Goal: Information Seeking & Learning: Learn about a topic

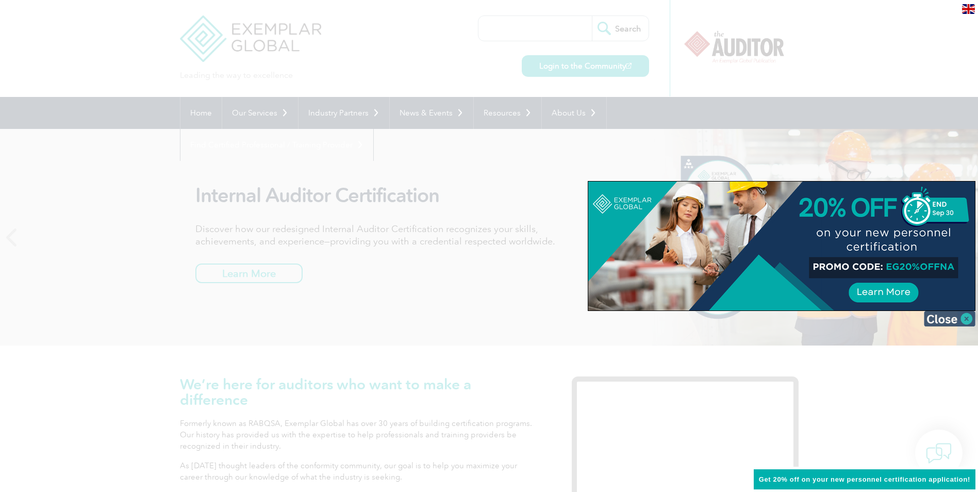
click at [950, 319] on img at bounding box center [950, 318] width 52 height 15
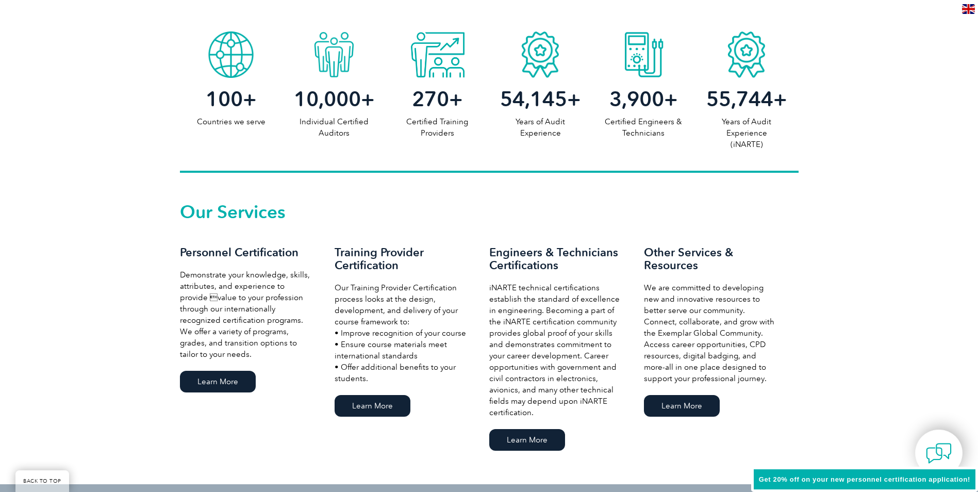
scroll to position [567, 0]
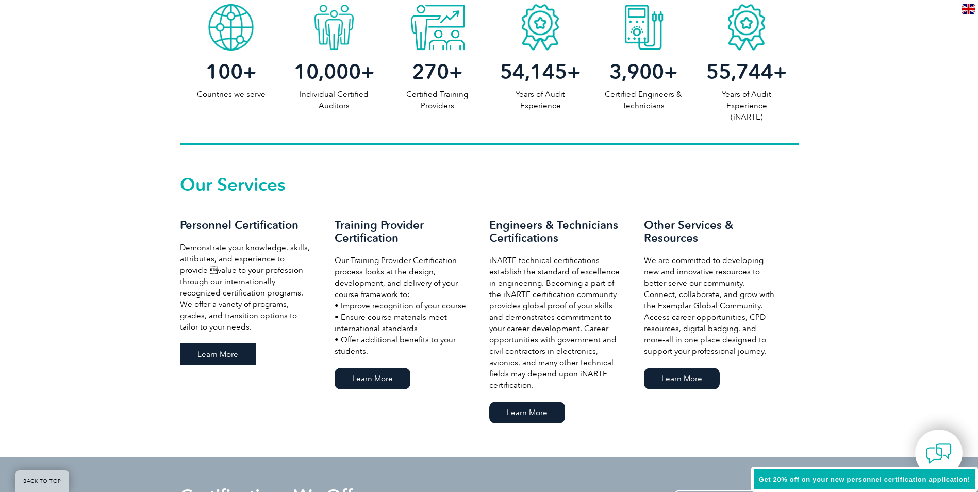
click at [226, 354] on link "Learn More" at bounding box center [218, 355] width 76 height 22
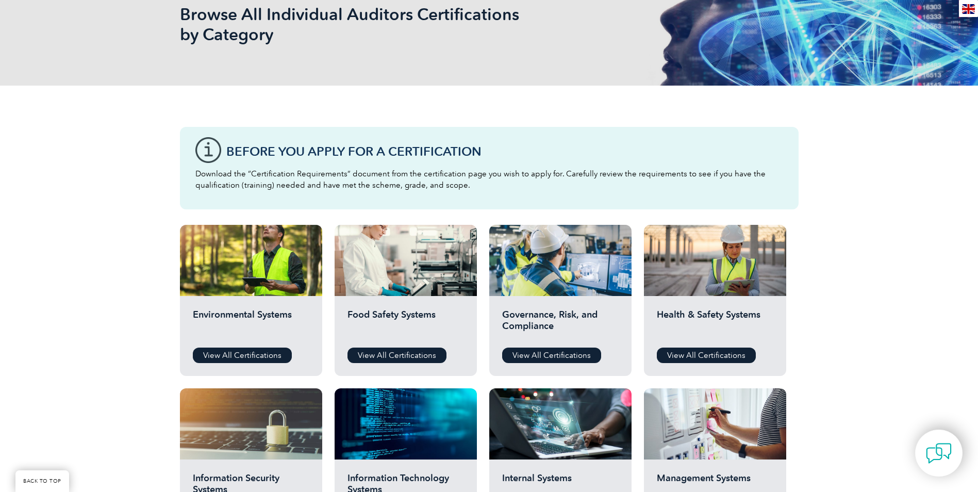
scroll to position [206, 0]
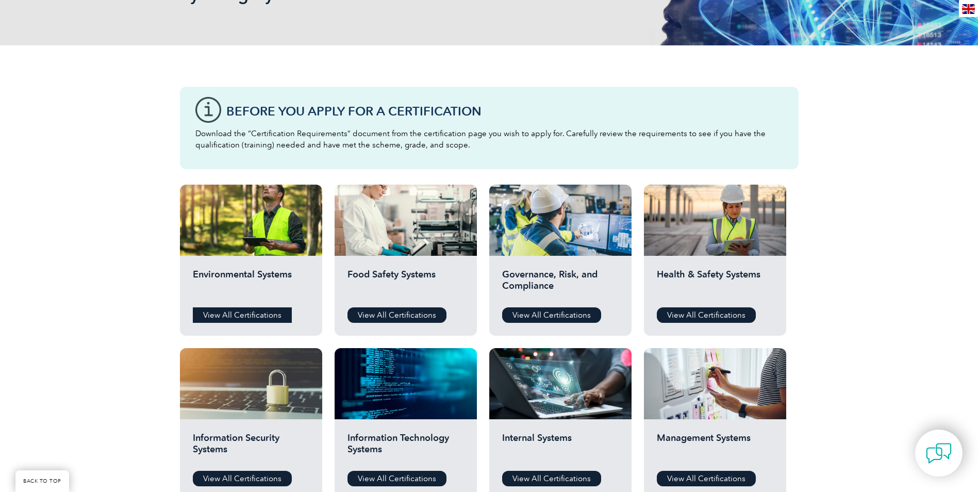
click at [243, 315] on link "View All Certifications" at bounding box center [242, 314] width 99 height 15
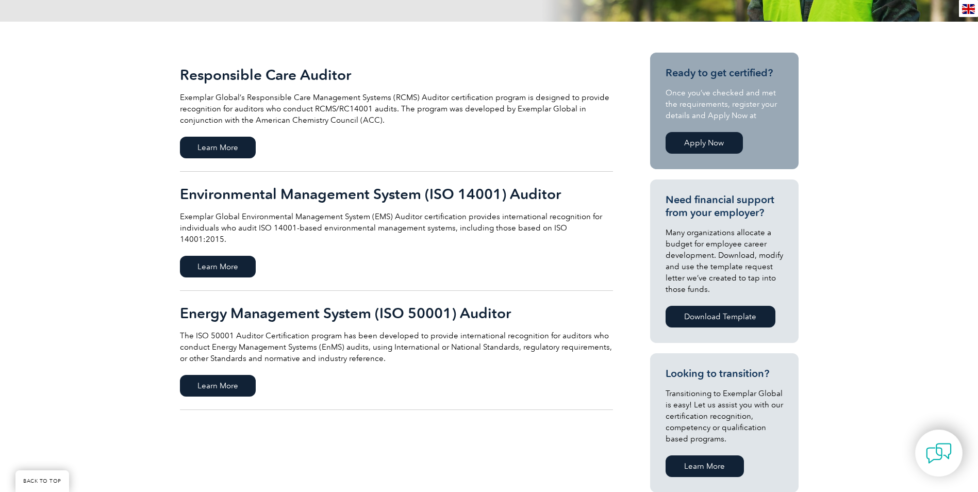
scroll to position [206, 0]
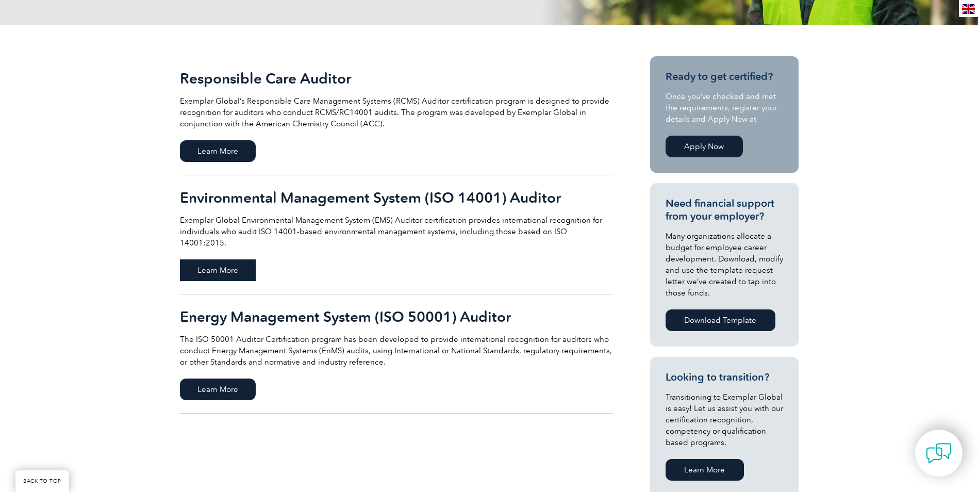
click at [213, 259] on span "Learn More" at bounding box center [218, 270] width 76 height 22
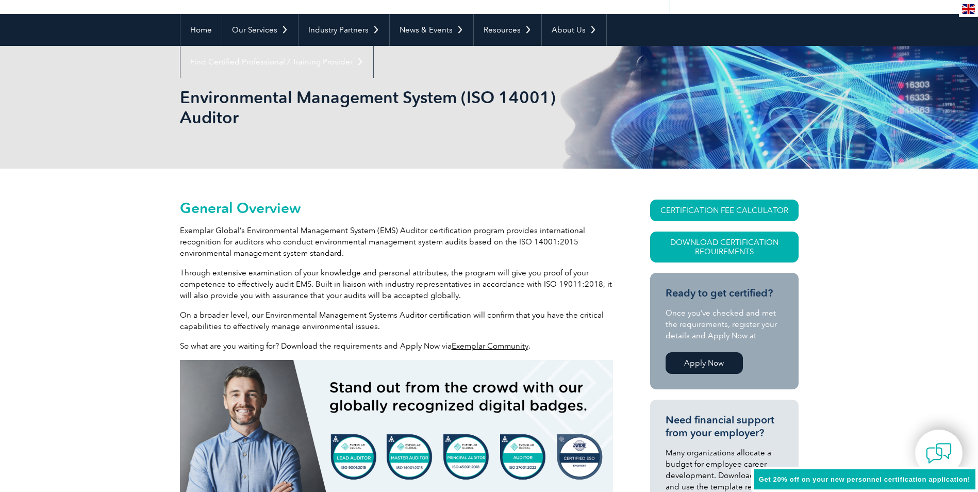
scroll to position [103, 0]
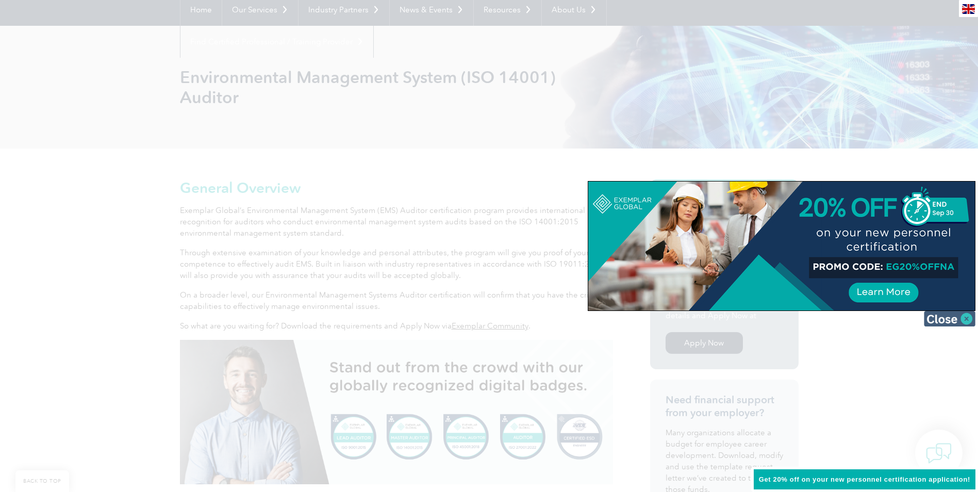
click at [932, 319] on img at bounding box center [950, 318] width 52 height 15
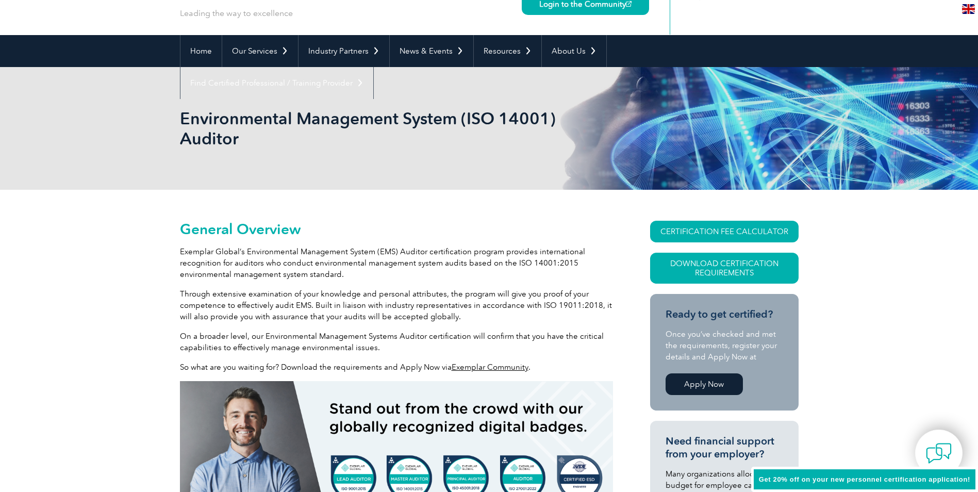
scroll to position [0, 0]
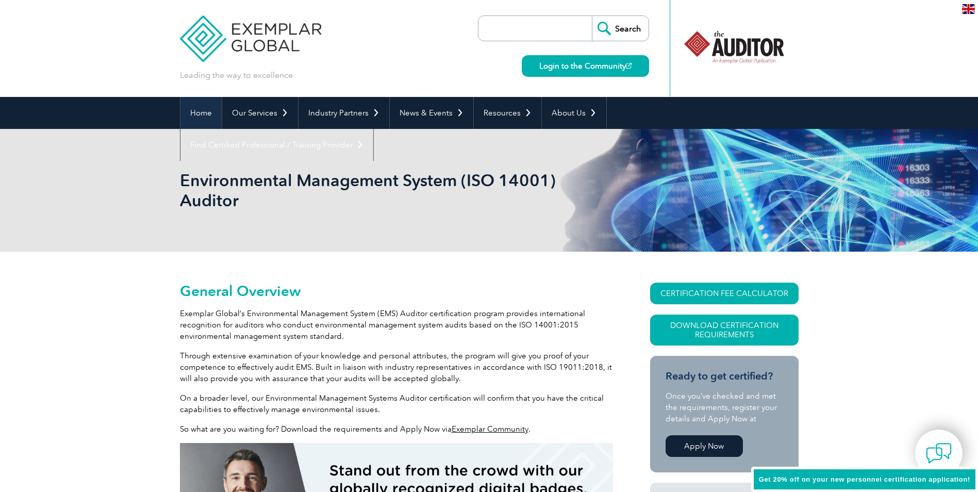
click at [203, 109] on link "Home" at bounding box center [201, 113] width 41 height 32
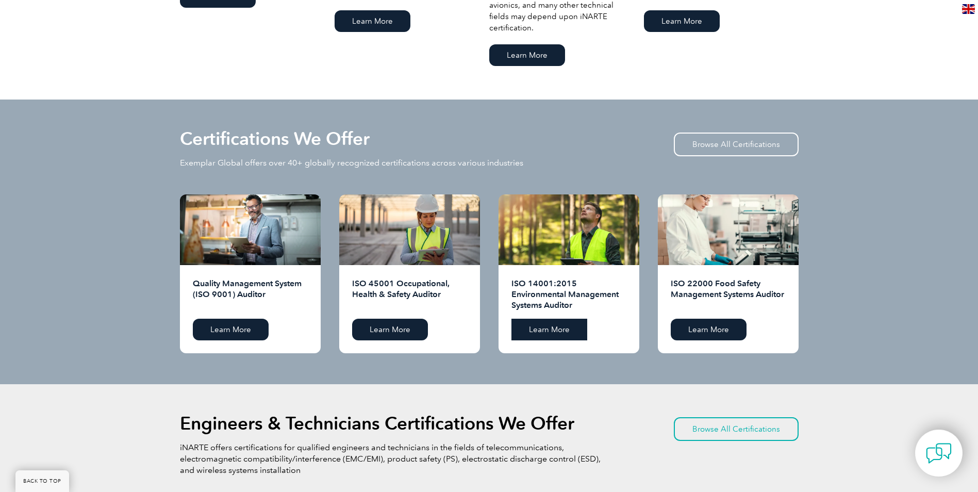
scroll to position [928, 0]
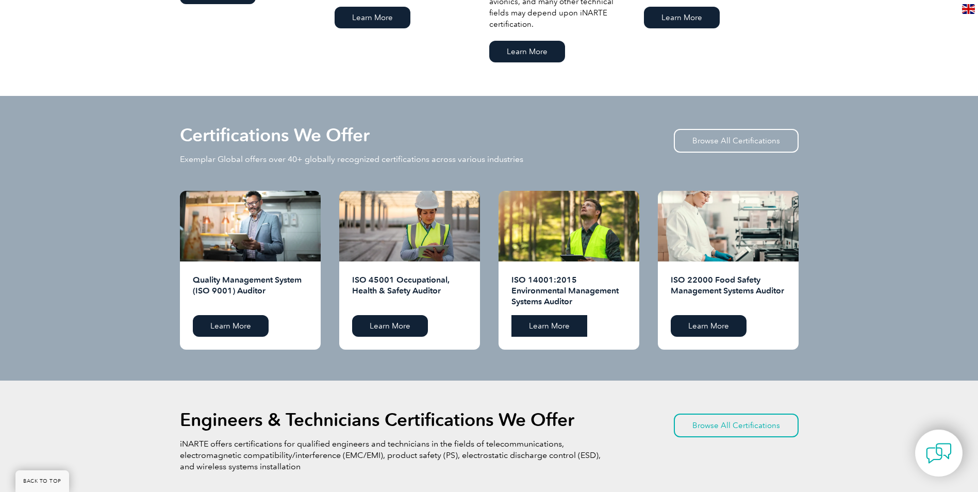
click at [542, 323] on link "Learn More" at bounding box center [550, 326] width 76 height 22
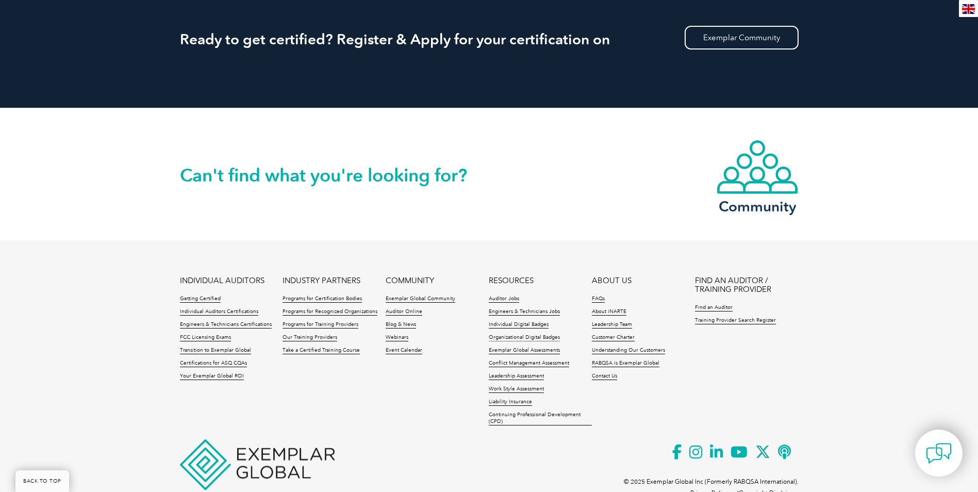
scroll to position [1393, 0]
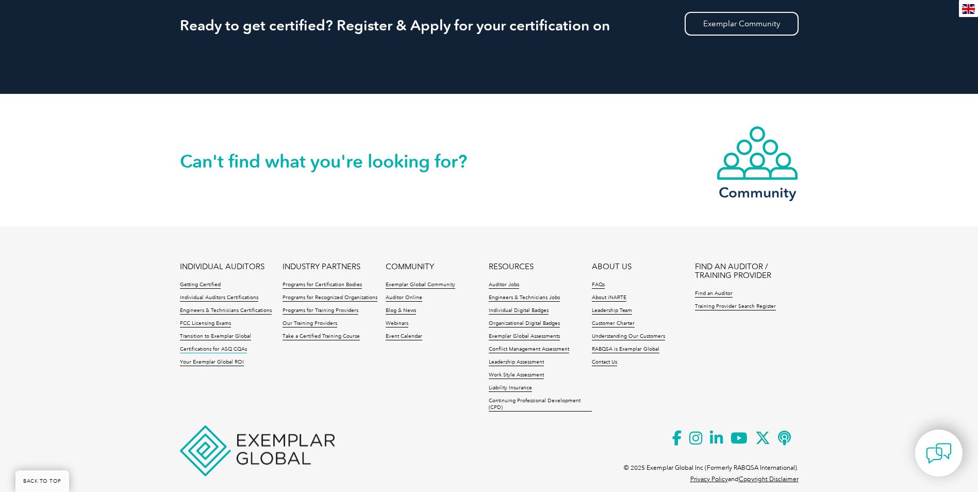
click at [207, 348] on link "Certifications for ASQ CQAs" at bounding box center [213, 349] width 67 height 7
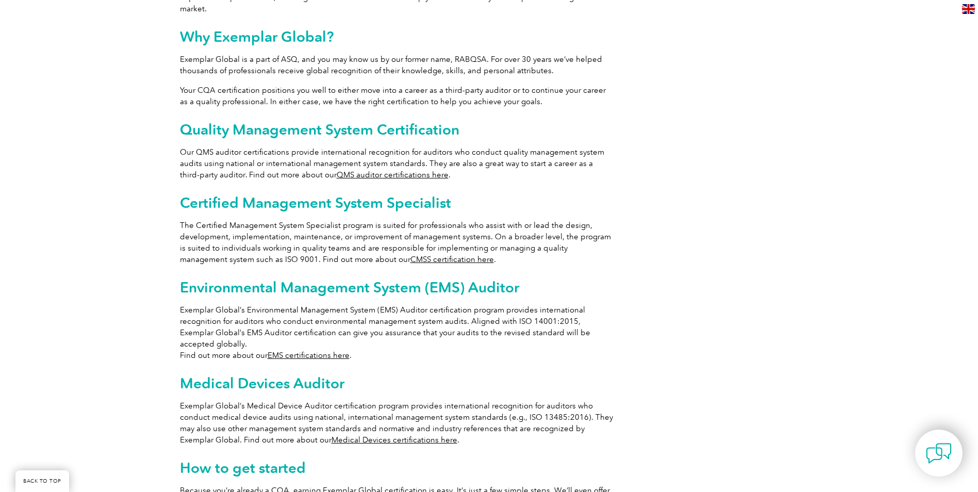
scroll to position [567, 0]
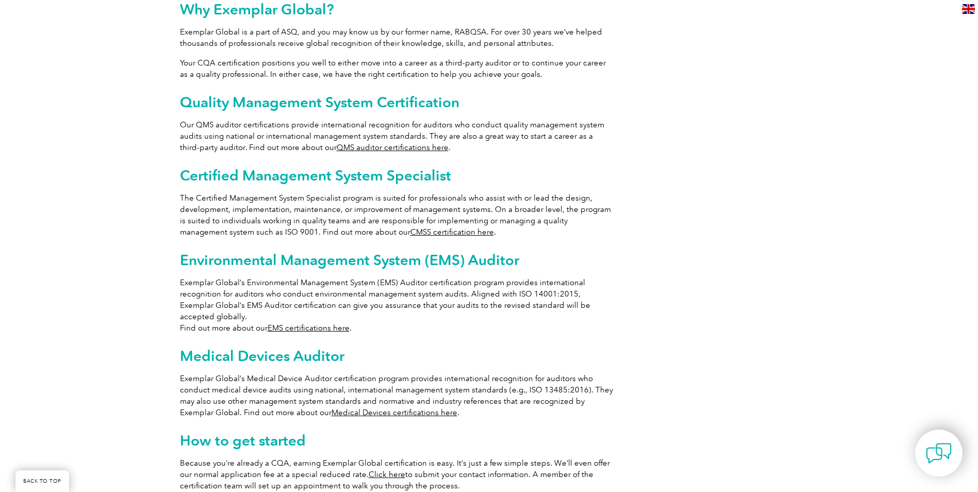
click at [285, 323] on link "EMS certifications here" at bounding box center [309, 327] width 82 height 9
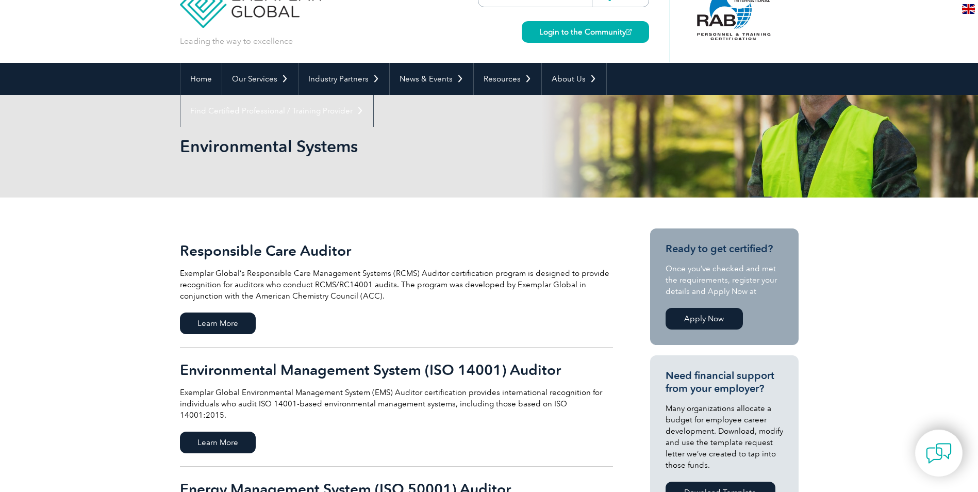
scroll to position [52, 0]
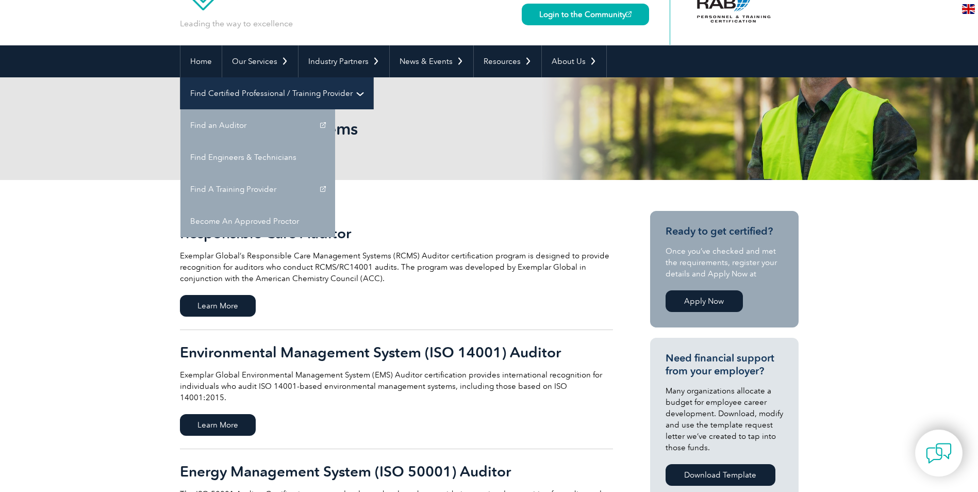
click at [373, 77] on link "Find Certified Professional / Training Provider" at bounding box center [277, 93] width 193 height 32
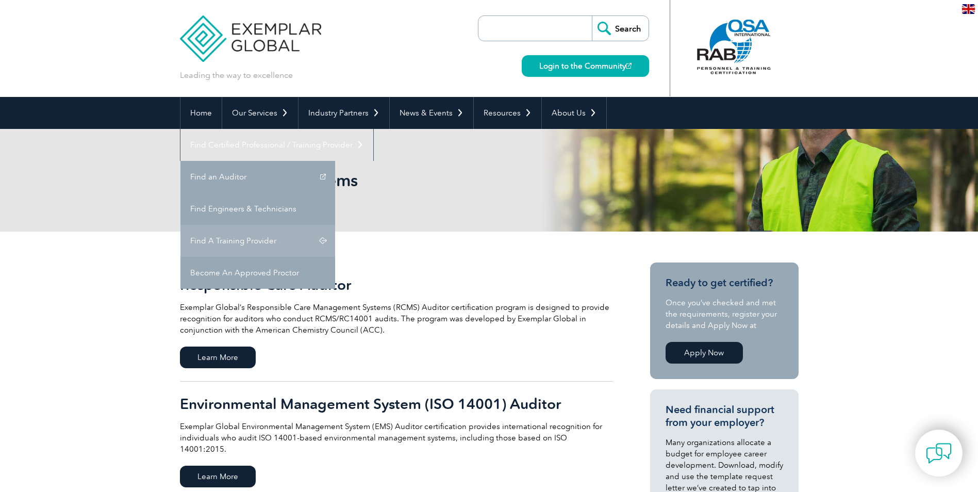
click at [335, 225] on link "Find A Training Provider" at bounding box center [258, 241] width 155 height 32
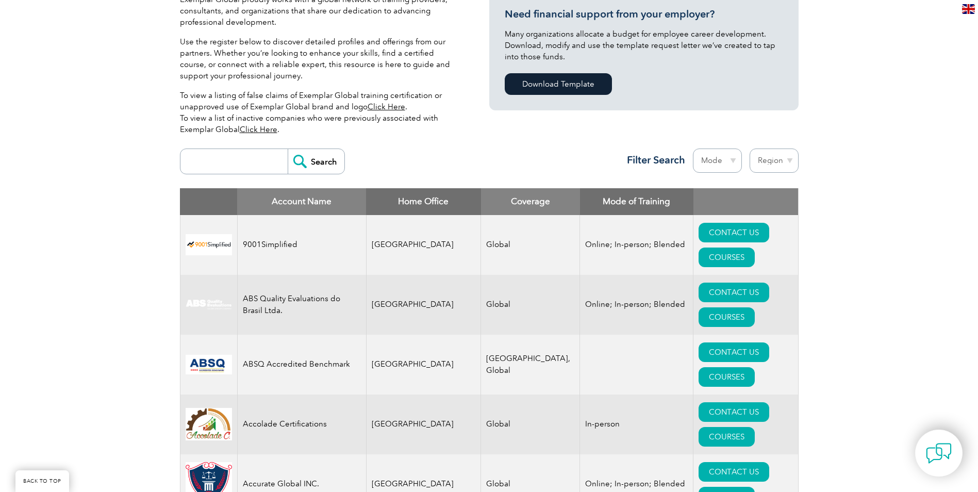
scroll to position [258, 0]
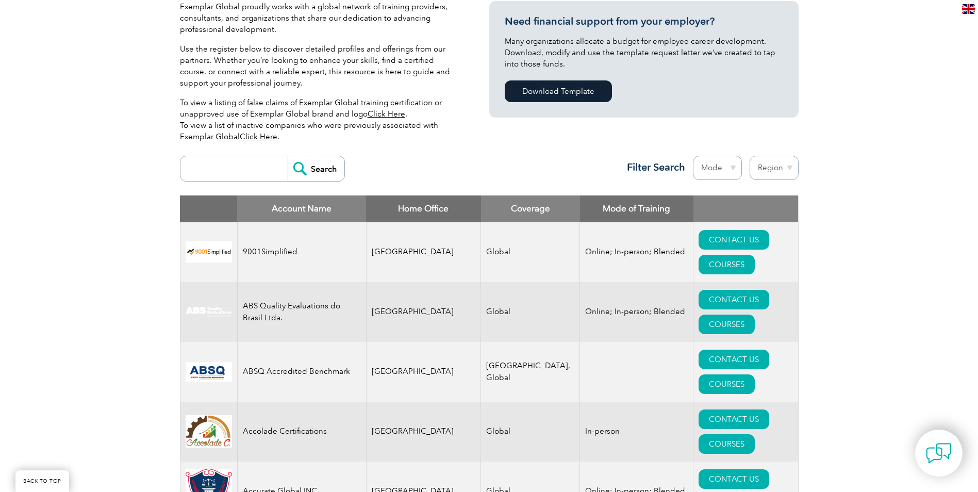
click at [224, 170] on input "search" at bounding box center [237, 168] width 102 height 25
type input "14001"
click at [312, 165] on input "Search" at bounding box center [316, 168] width 57 height 25
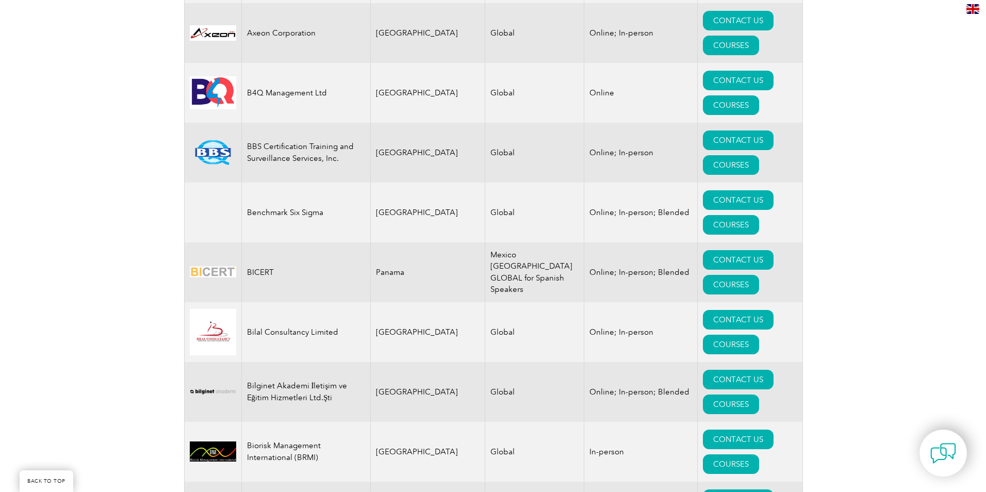
scroll to position [1805, 0]
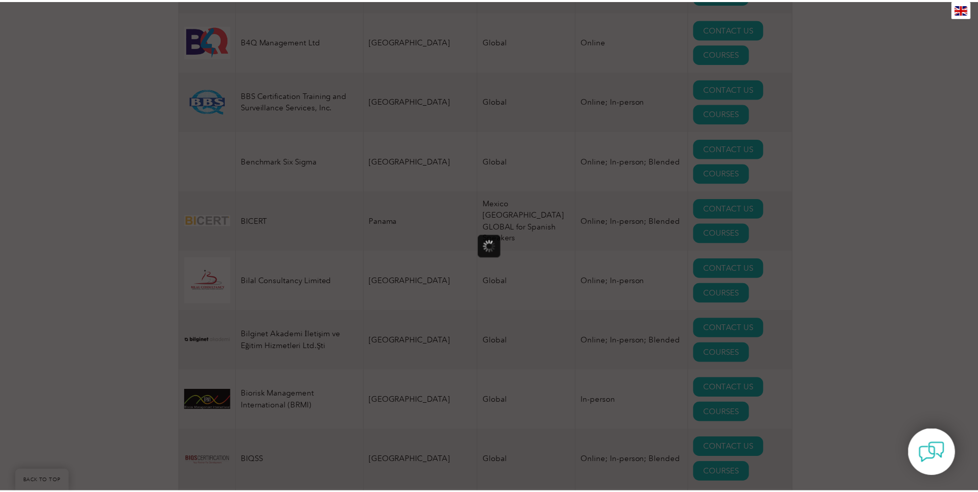
scroll to position [0, 0]
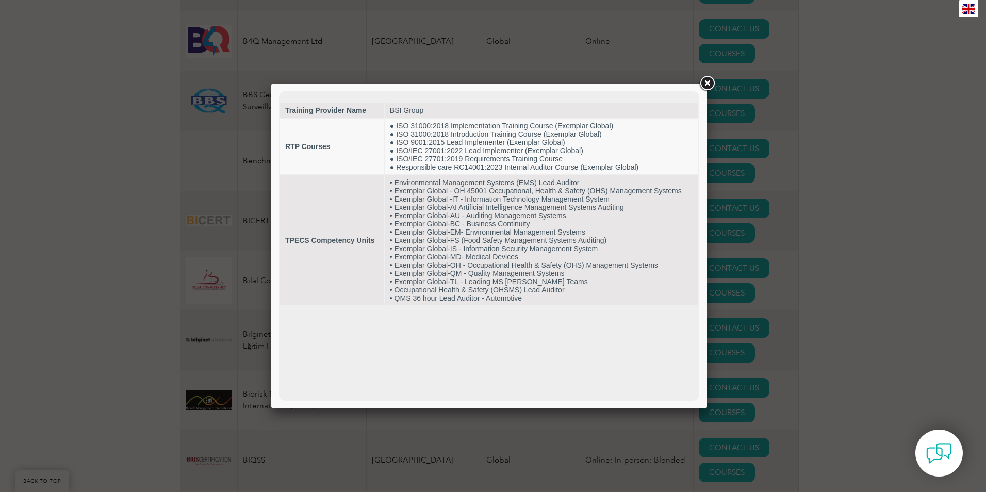
click at [705, 81] on link at bounding box center [707, 83] width 19 height 19
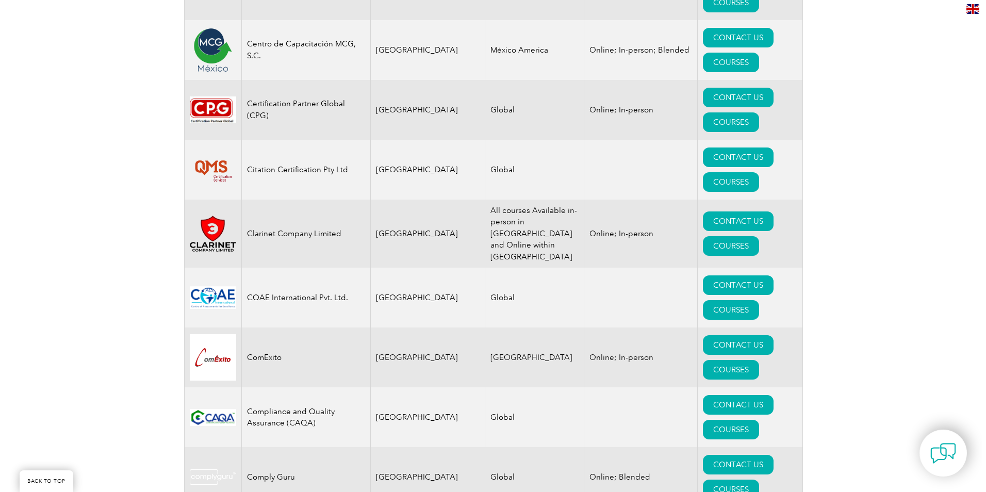
scroll to position [3146, 0]
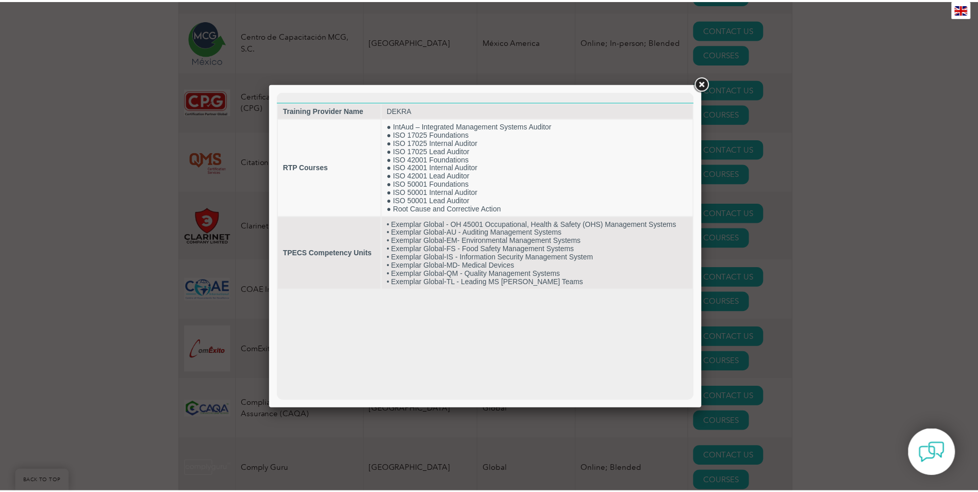
scroll to position [0, 0]
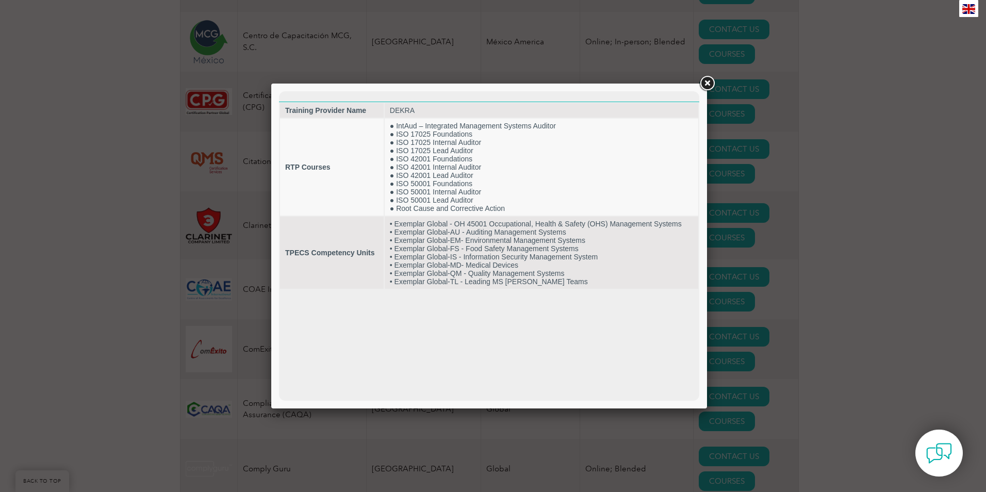
click at [710, 84] on link at bounding box center [707, 83] width 19 height 19
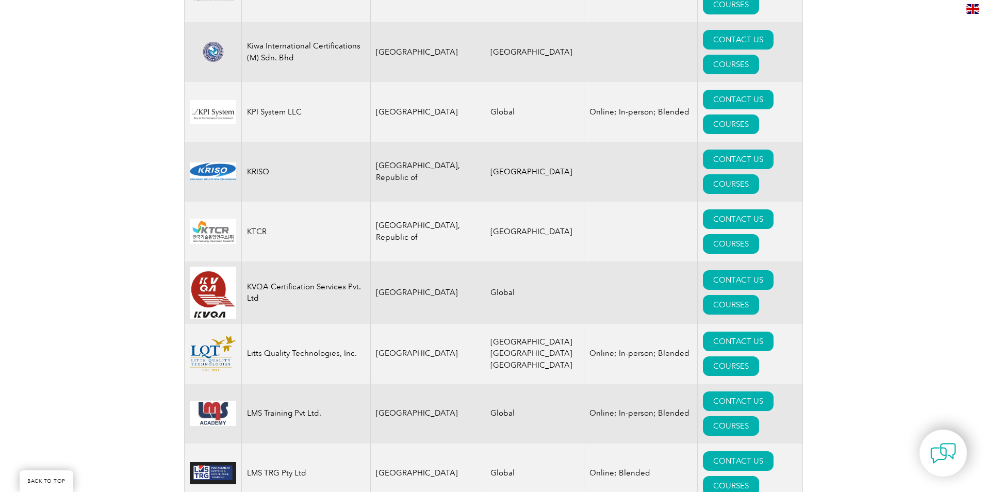
scroll to position [9130, 0]
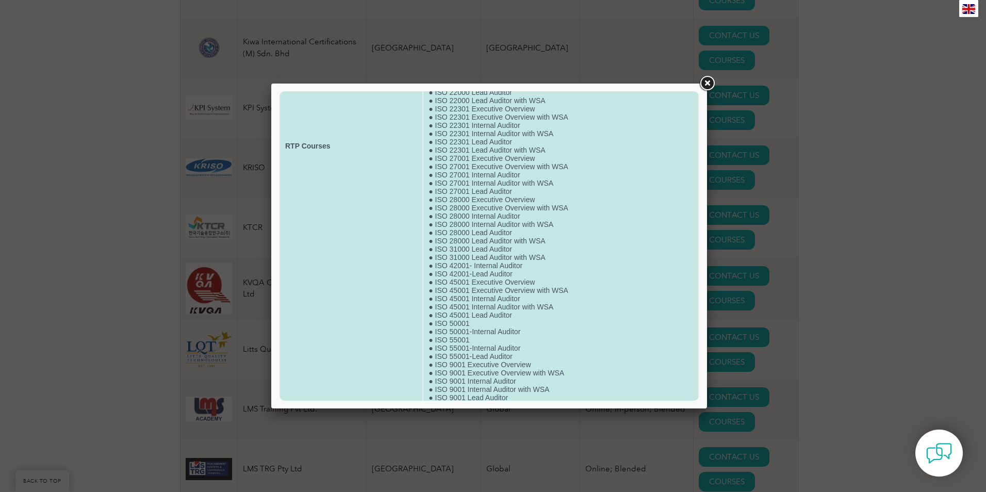
scroll to position [302, 0]
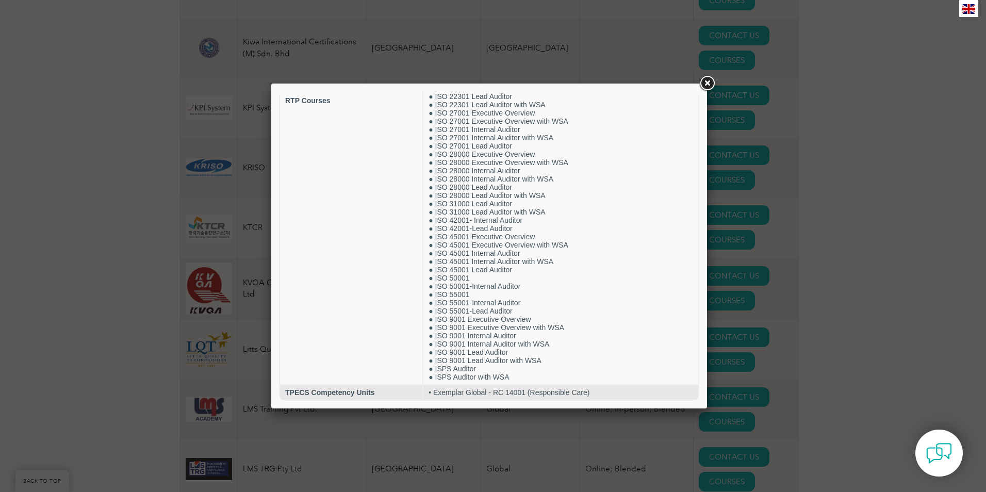
click at [709, 80] on link at bounding box center [707, 83] width 19 height 19
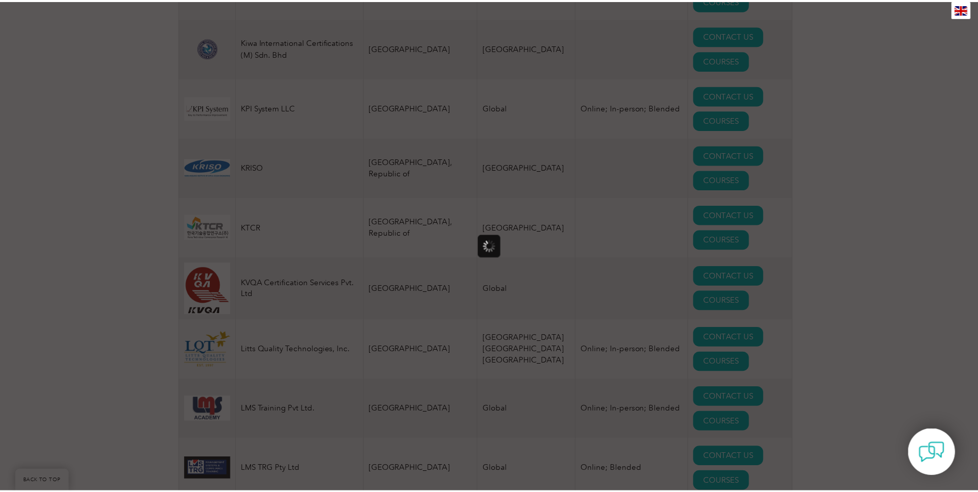
scroll to position [0, 0]
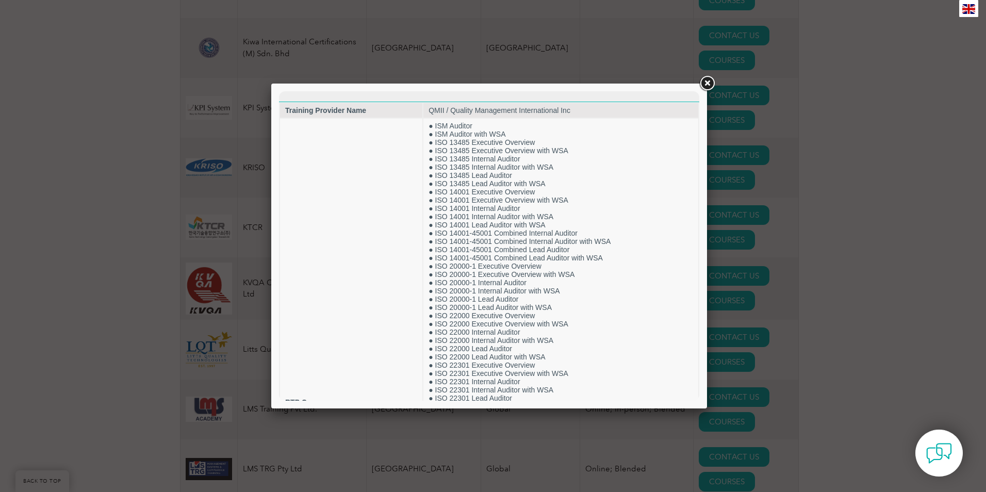
click at [712, 81] on link at bounding box center [707, 83] width 19 height 19
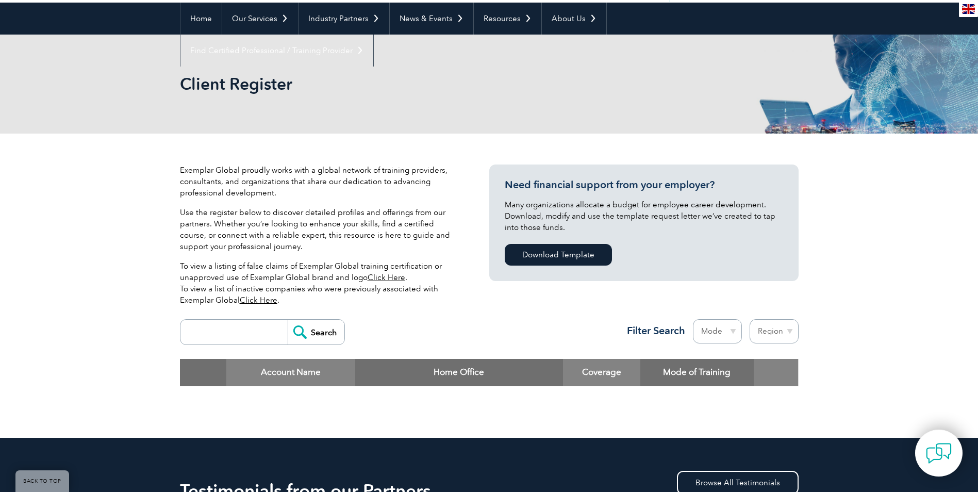
scroll to position [155, 0]
